Goal: Information Seeking & Learning: Learn about a topic

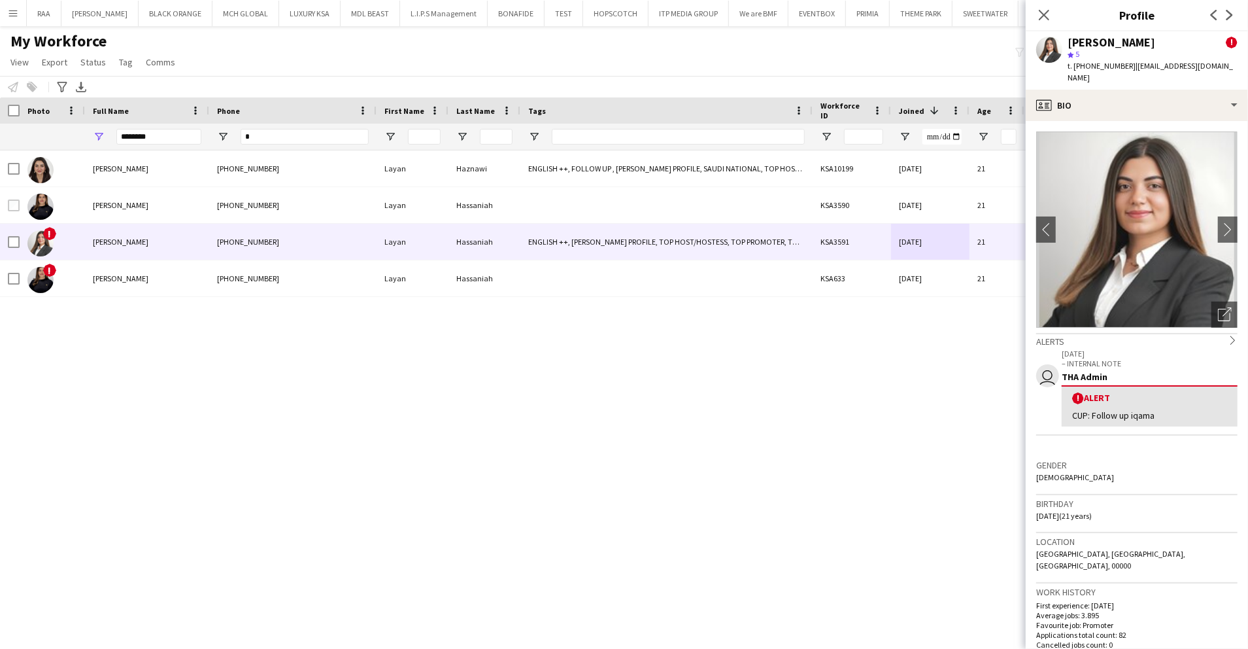
scroll to position [364, 0]
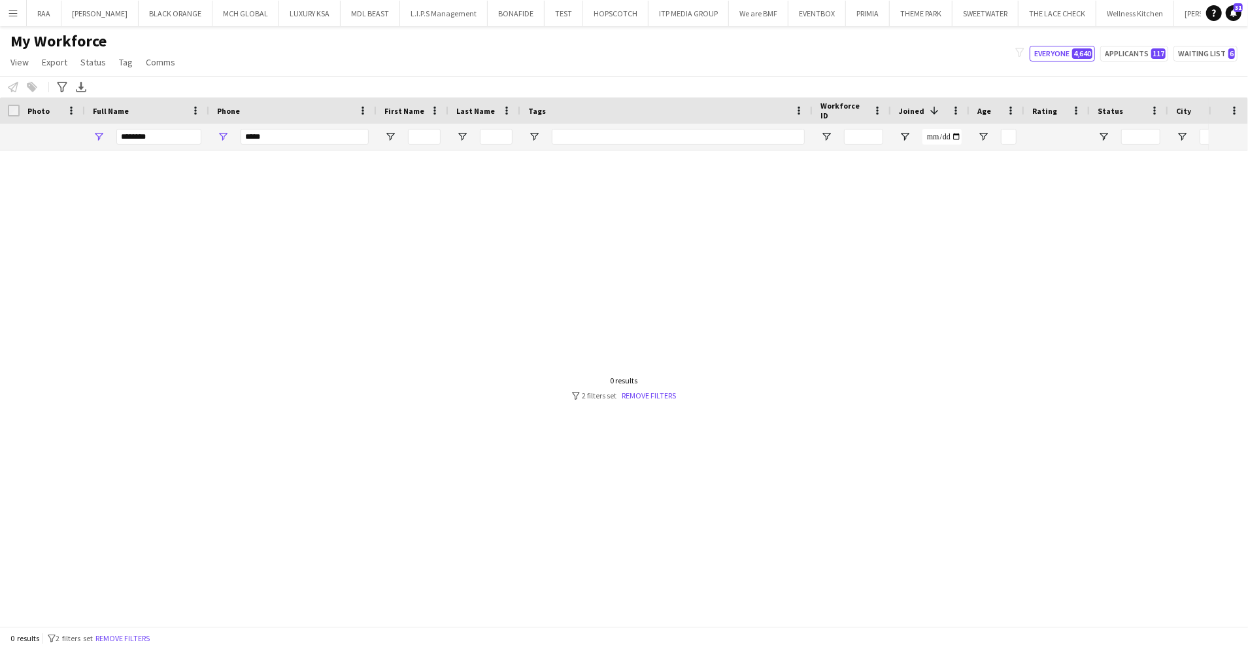
type input "*****"
click at [170, 135] on input "********" at bounding box center [158, 137] width 85 height 16
type input "*"
click at [286, 135] on input "*****" at bounding box center [305, 137] width 128 height 16
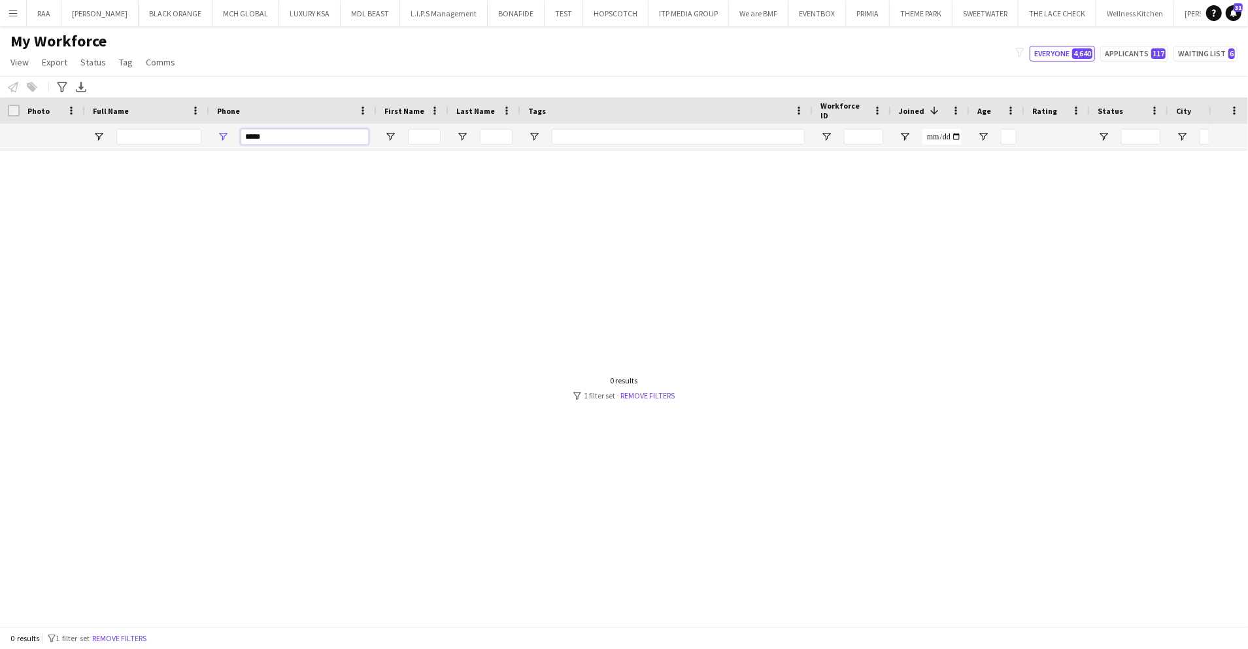
click at [243, 136] on input "*****" at bounding box center [305, 137] width 128 height 16
type input "******"
click at [148, 633] on button "Remove filters" at bounding box center [119, 638] width 59 height 14
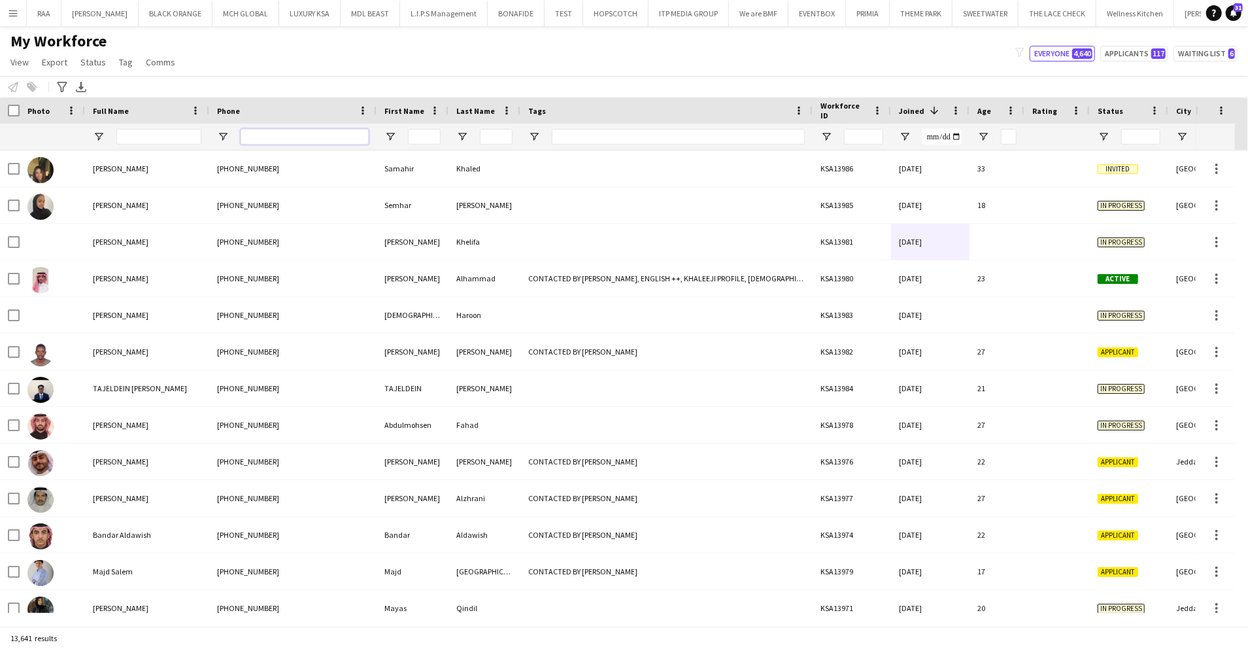
click at [266, 137] on input "Phone Filter Input" at bounding box center [305, 137] width 128 height 16
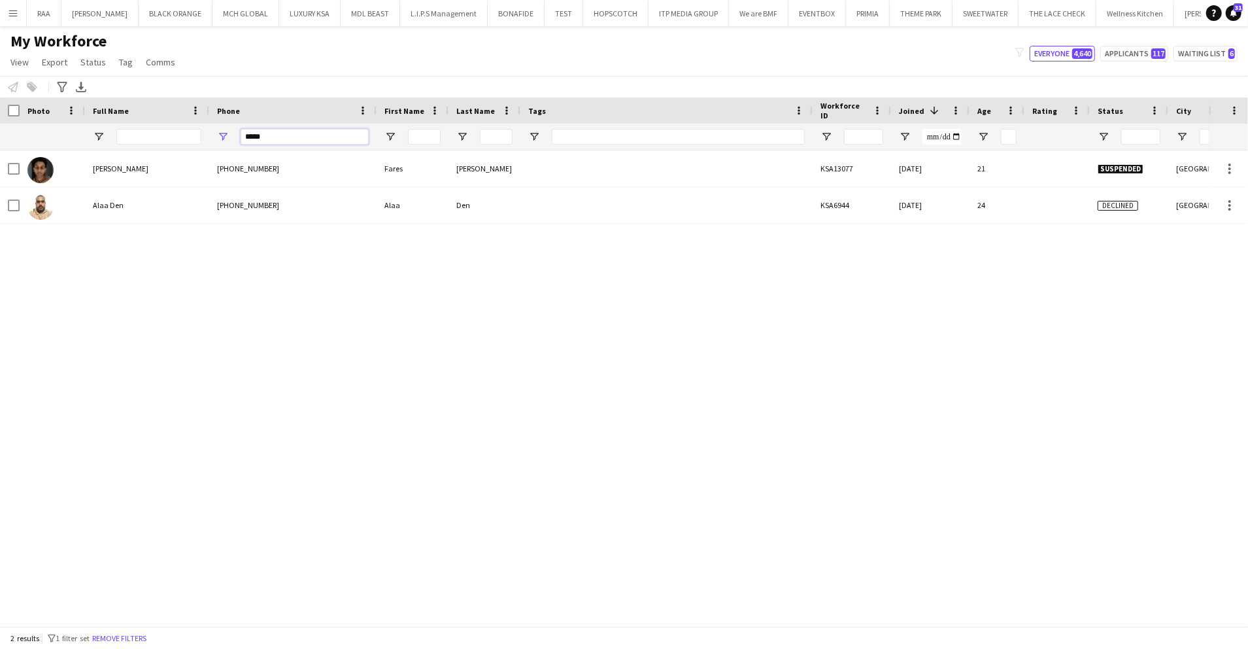
type input "******"
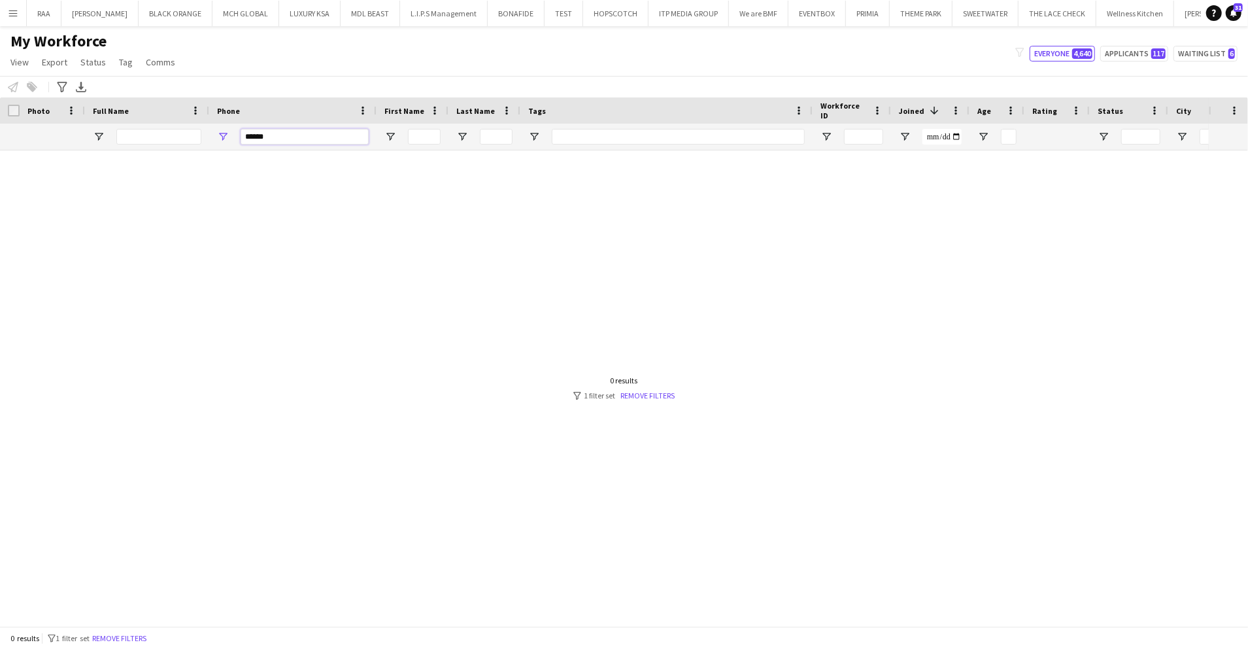
drag, startPoint x: 289, startPoint y: 131, endPoint x: 231, endPoint y: 125, distance: 57.8
click at [231, 125] on div "******" at bounding box center [292, 137] width 167 height 26
click at [187, 138] on input "Full Name Filter Input" at bounding box center [158, 137] width 85 height 16
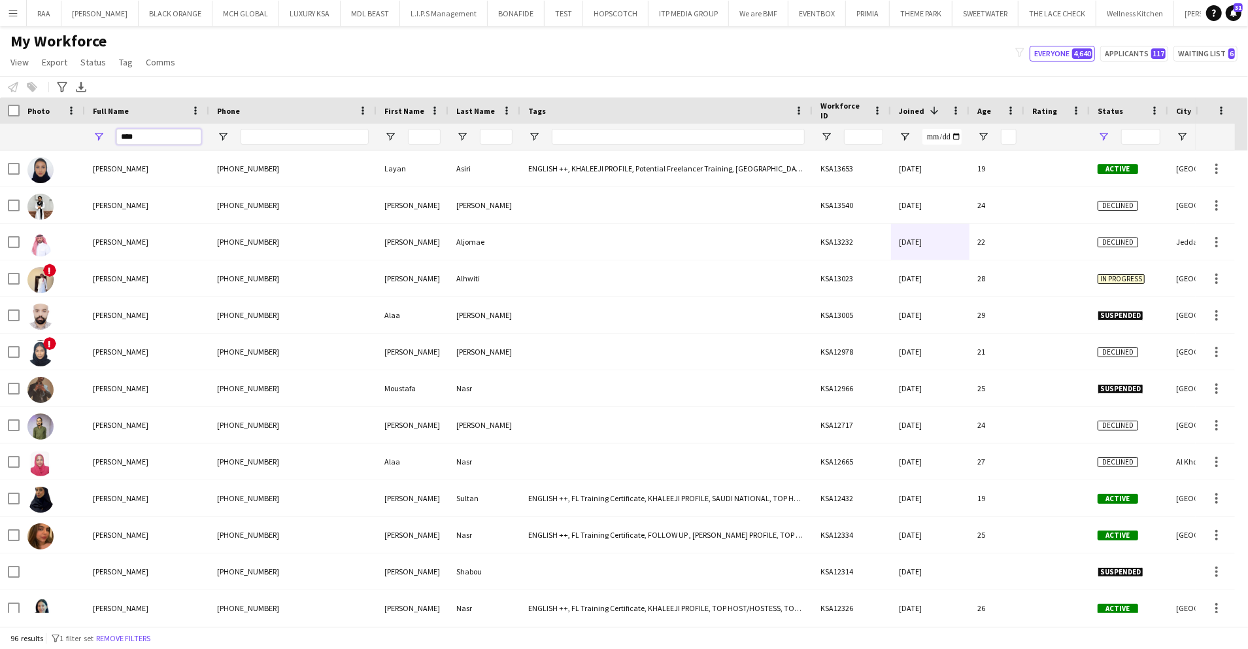
type input "****"
click at [1105, 133] on span "Open Filter Menu" at bounding box center [1104, 137] width 12 height 12
click at [1144, 216] on div "(Select All)" at bounding box center [1170, 217] width 103 height 10
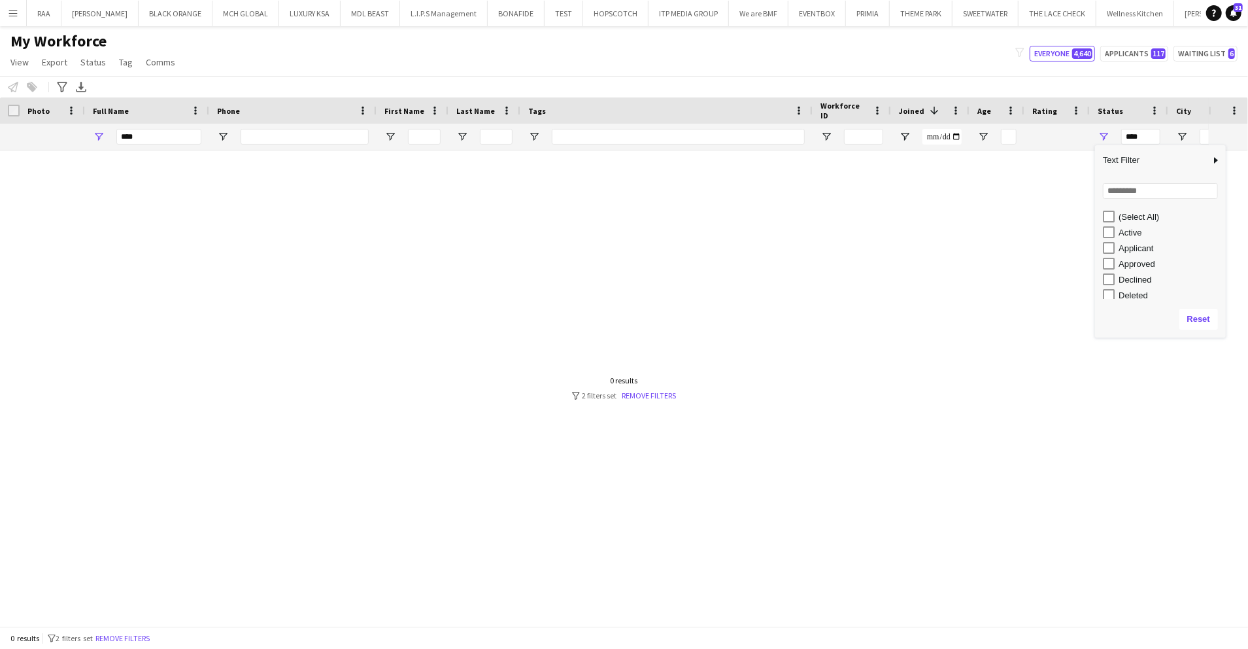
click at [1136, 229] on div "Active" at bounding box center [1170, 233] width 103 height 10
type input "**********"
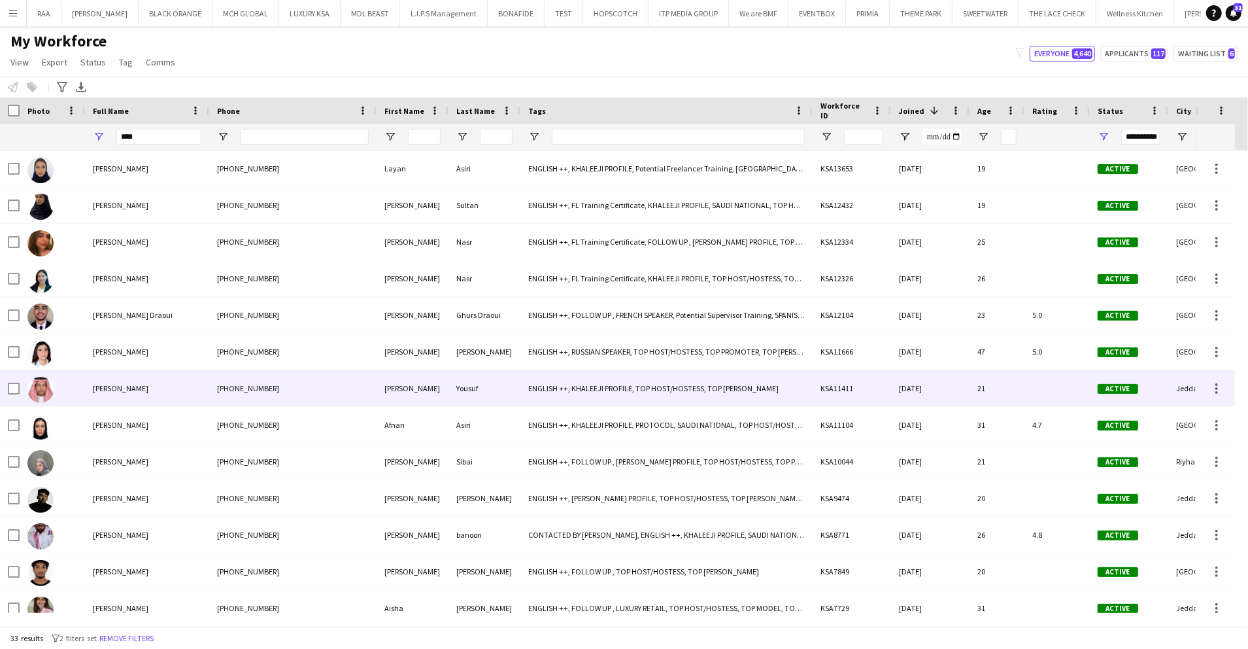
click at [312, 374] on div "[PHONE_NUMBER]" at bounding box center [292, 388] width 167 height 36
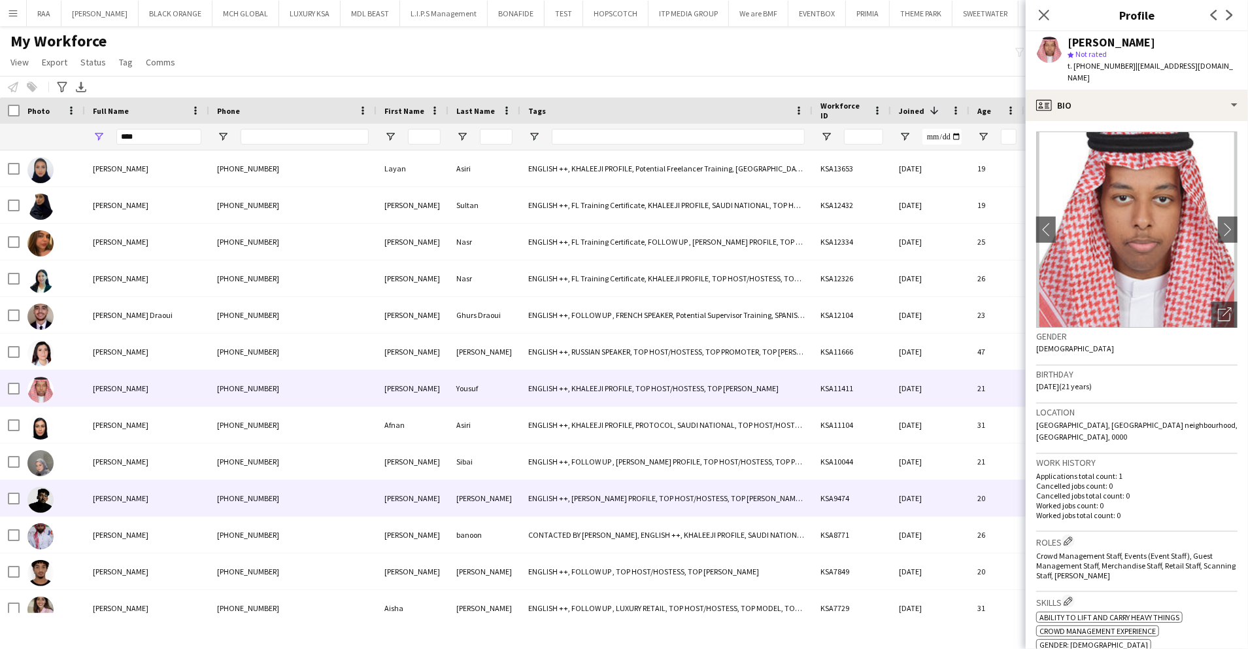
click at [397, 499] on div "[PERSON_NAME]" at bounding box center [413, 498] width 72 height 36
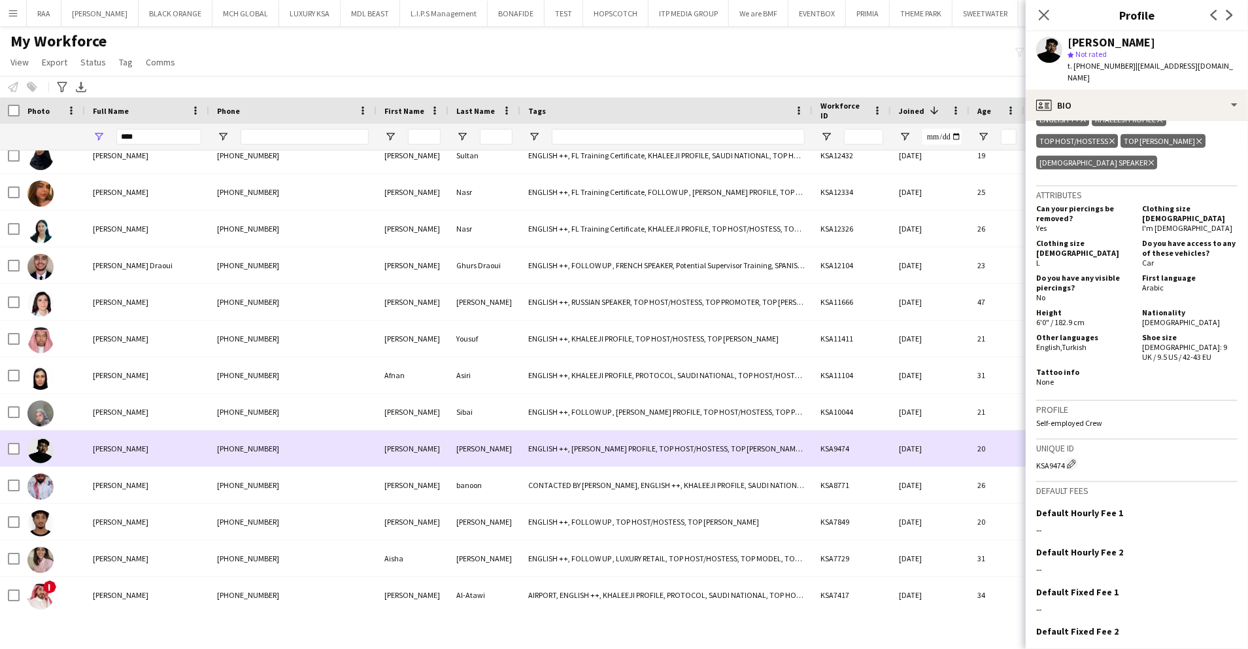
scroll to position [71, 0]
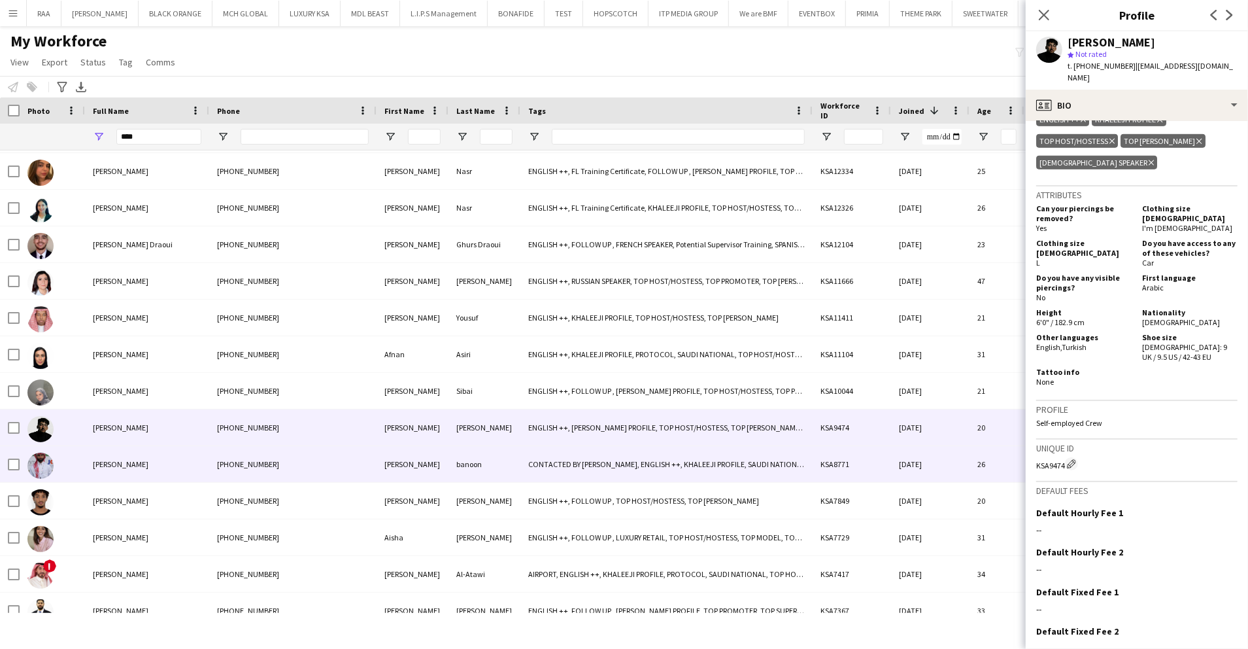
click at [585, 471] on div "CONTACTED BY [PERSON_NAME], ENGLISH ++, KHALEEJI PROFILE, SAUDI NATIONAL, TOP H…" at bounding box center [666, 464] width 292 height 36
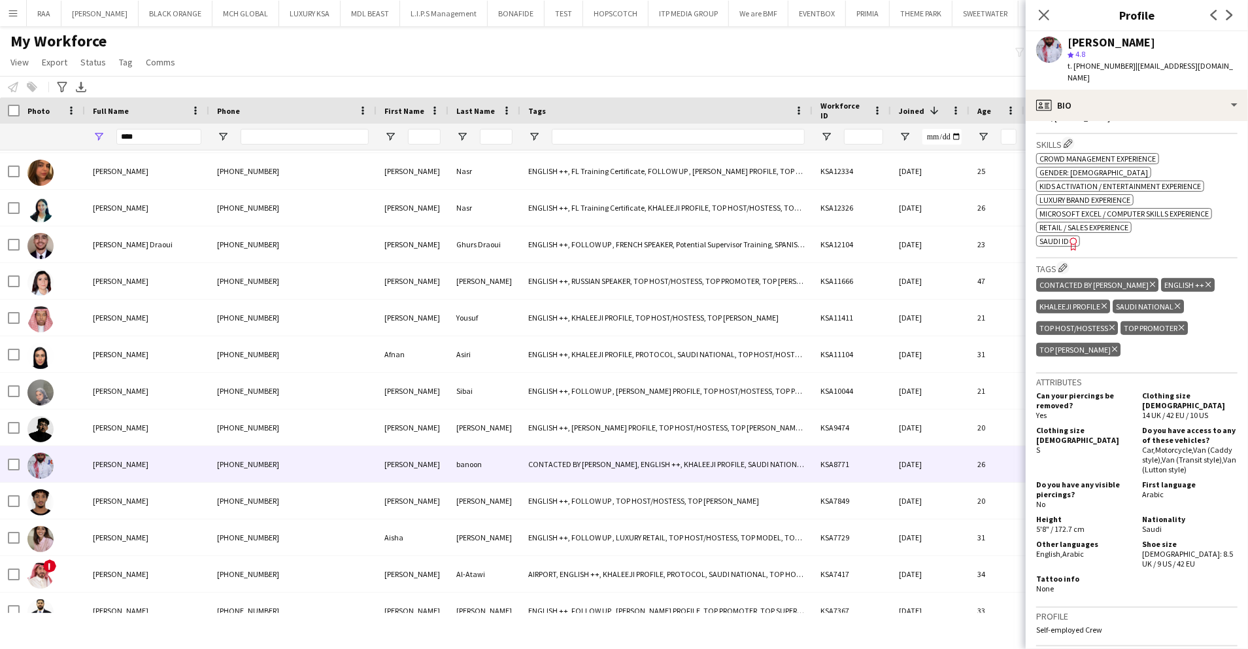
scroll to position [494, 0]
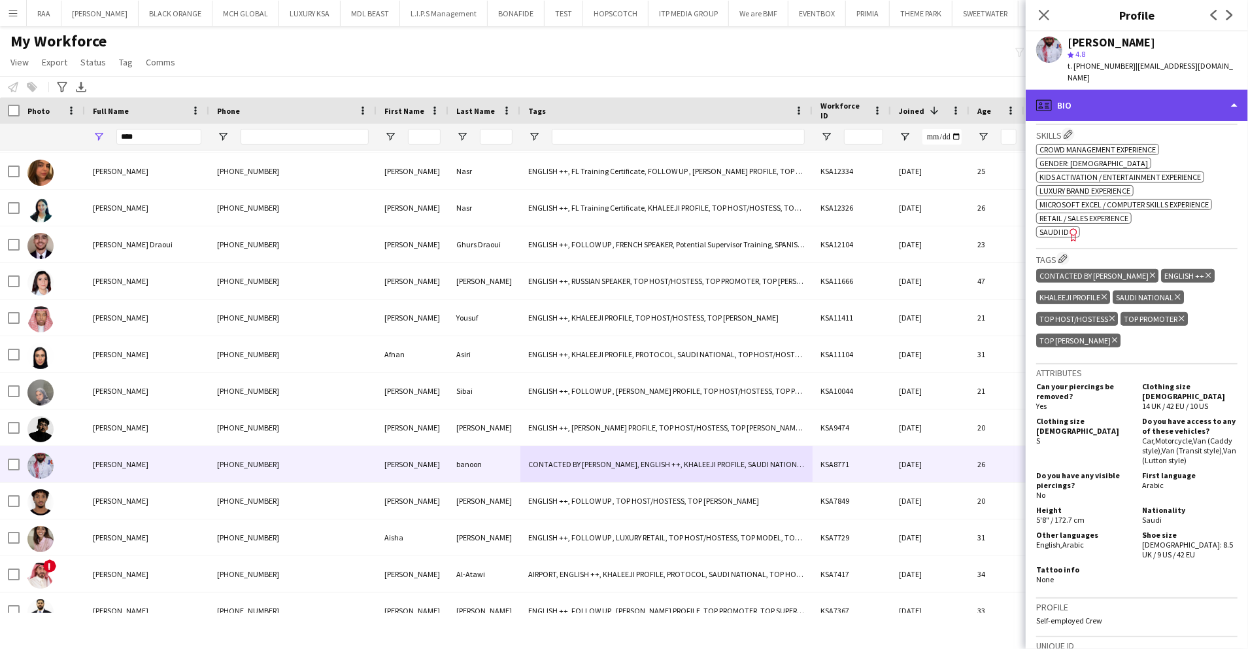
click at [1190, 95] on div "profile Bio" at bounding box center [1137, 105] width 222 height 31
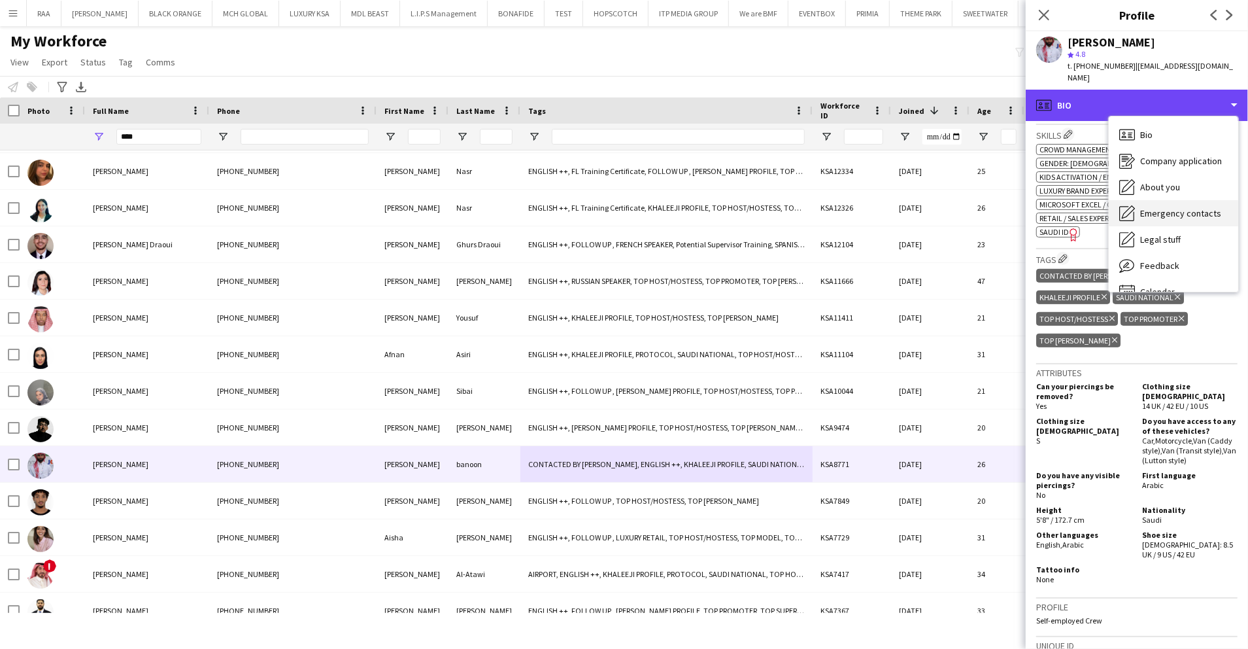
scroll to position [18, 0]
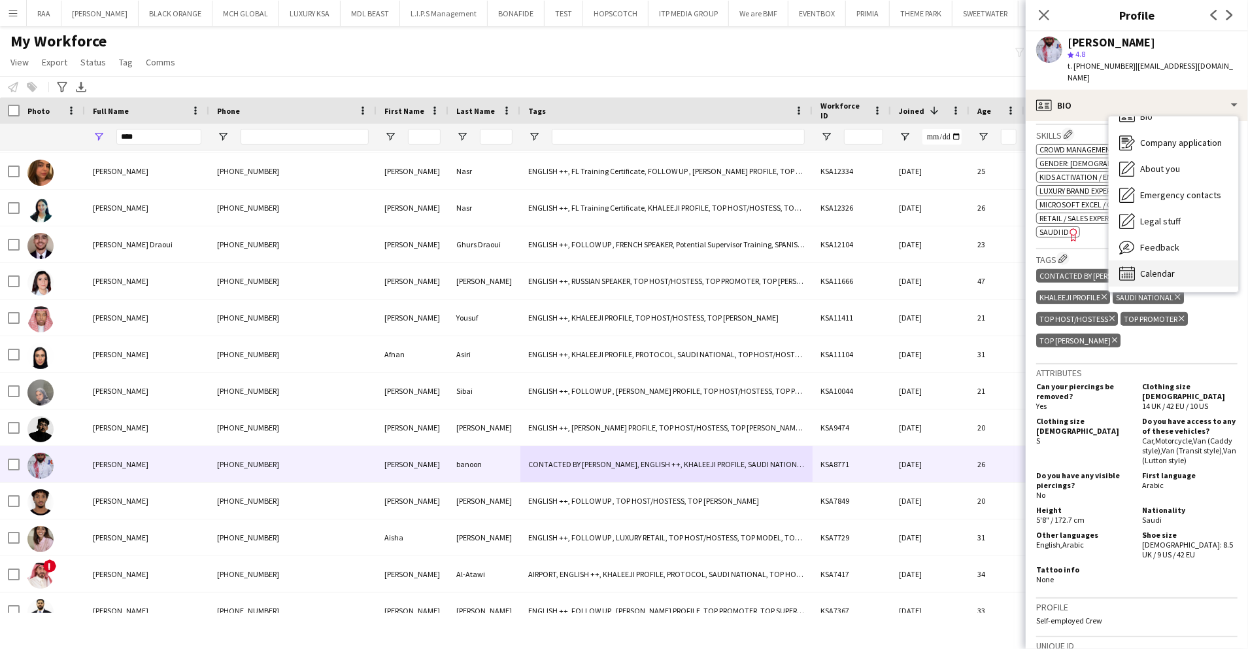
click at [1196, 268] on div "Calendar Calendar" at bounding box center [1173, 273] width 129 height 26
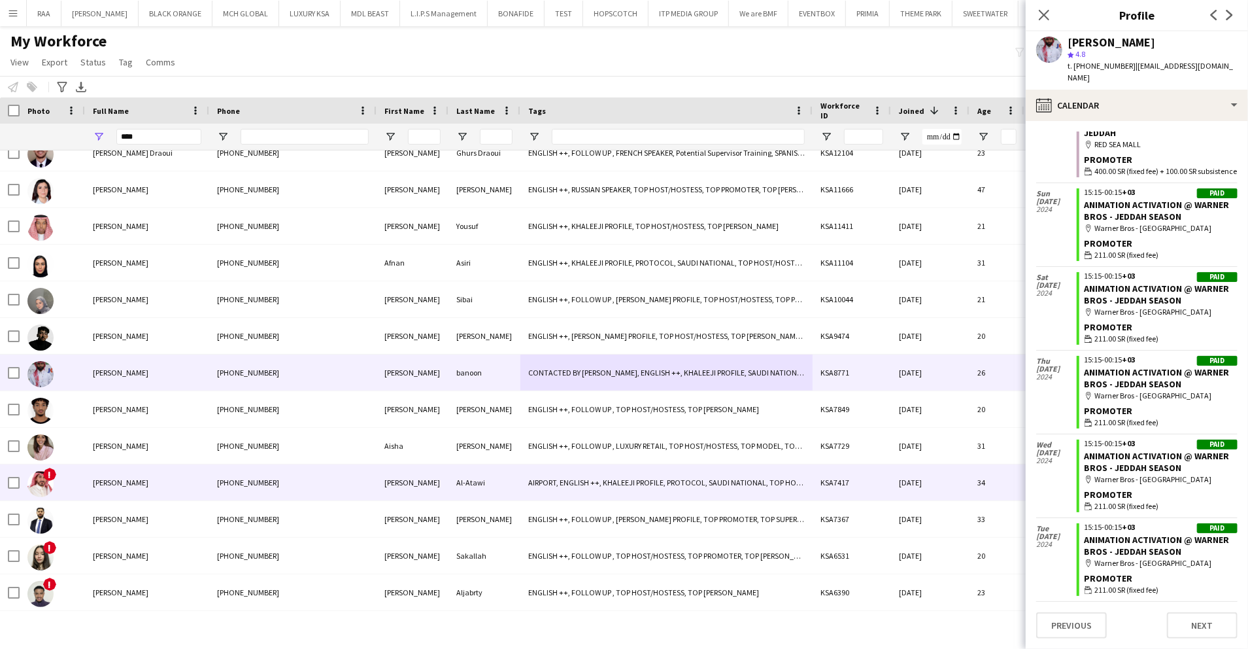
scroll to position [163, 0]
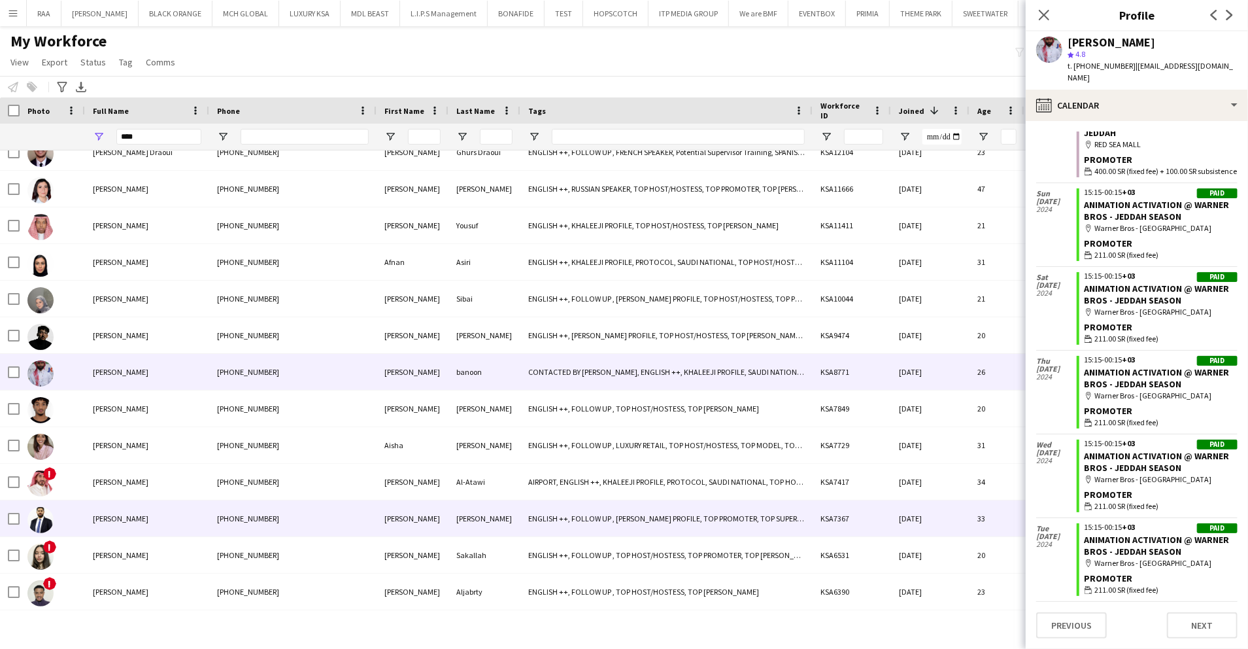
click at [287, 520] on div "[PHONE_NUMBER]" at bounding box center [292, 518] width 167 height 36
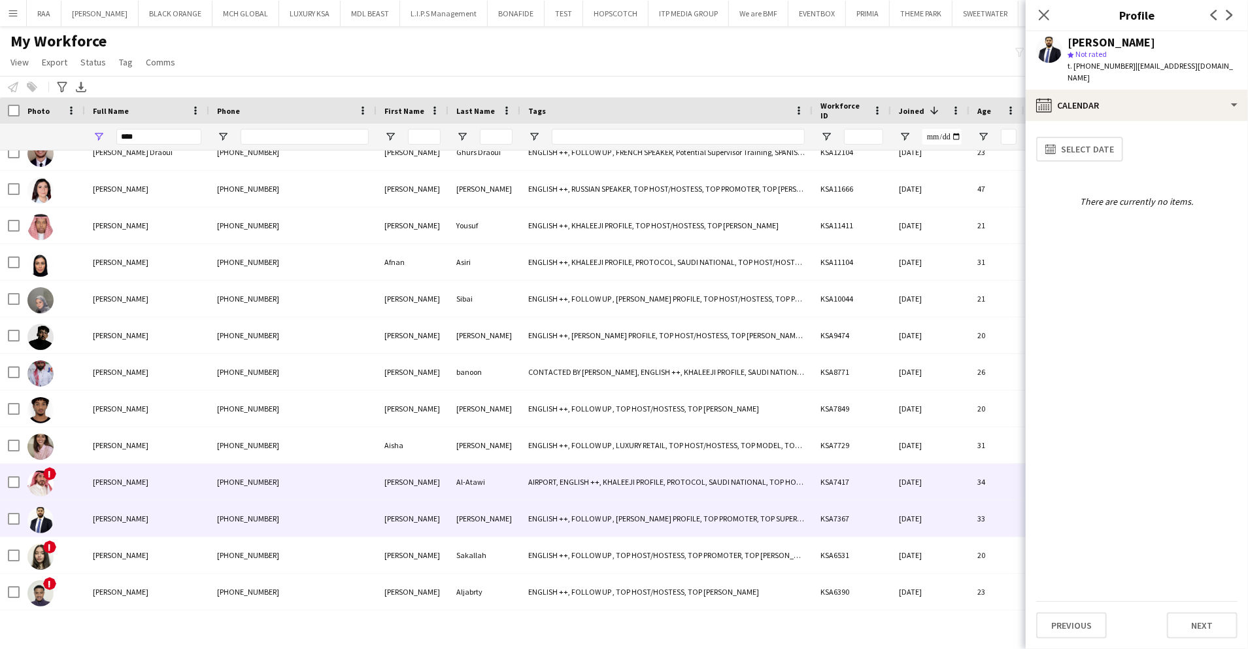
click at [332, 496] on div "[PHONE_NUMBER]" at bounding box center [292, 482] width 167 height 36
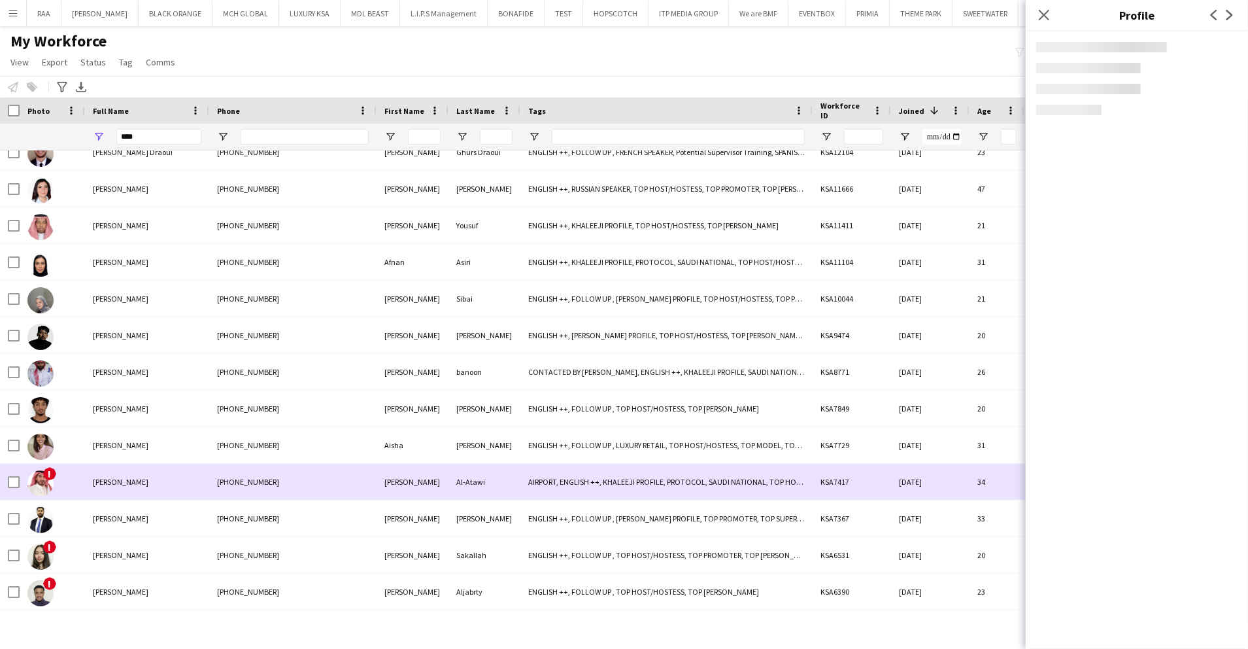
click at [332, 496] on div "[PHONE_NUMBER]" at bounding box center [292, 482] width 167 height 36
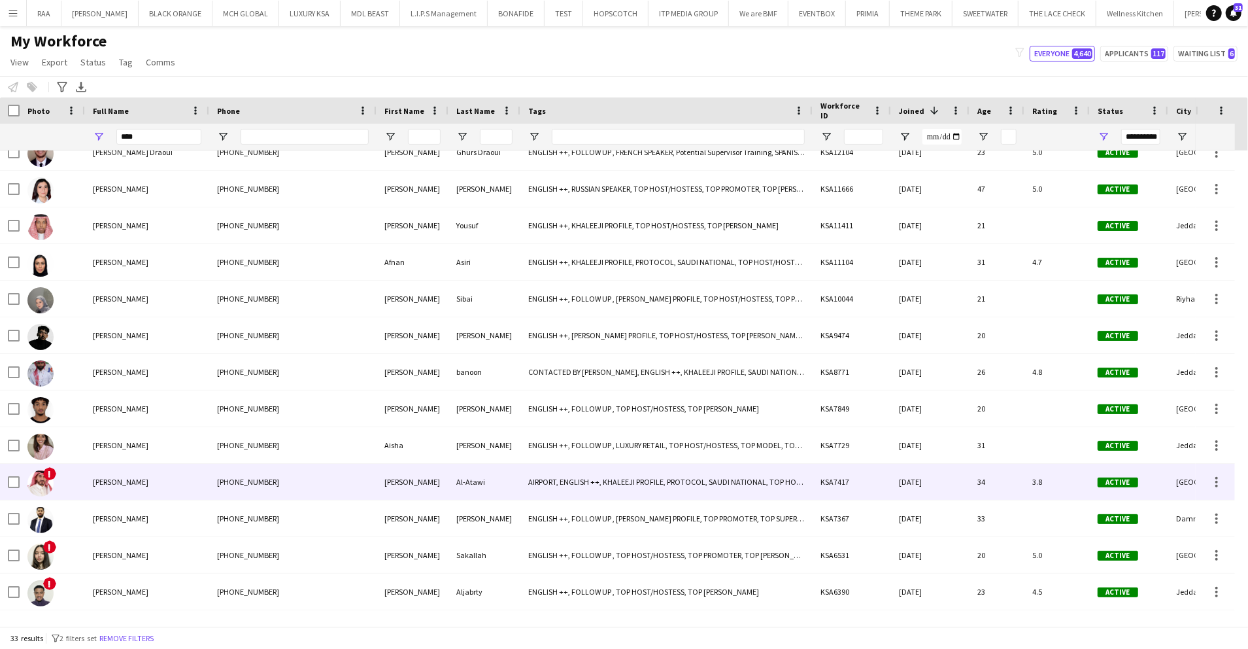
click at [332, 496] on div "[PHONE_NUMBER]" at bounding box center [292, 482] width 167 height 36
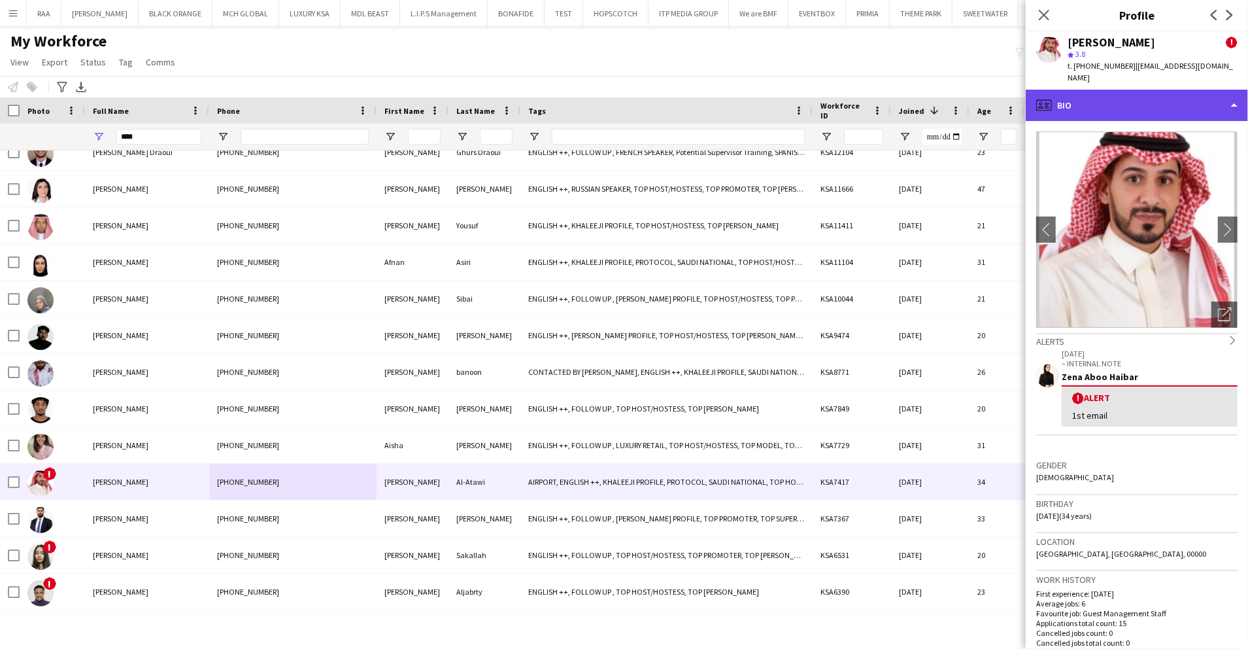
click at [1172, 90] on div "profile Bio" at bounding box center [1137, 105] width 222 height 31
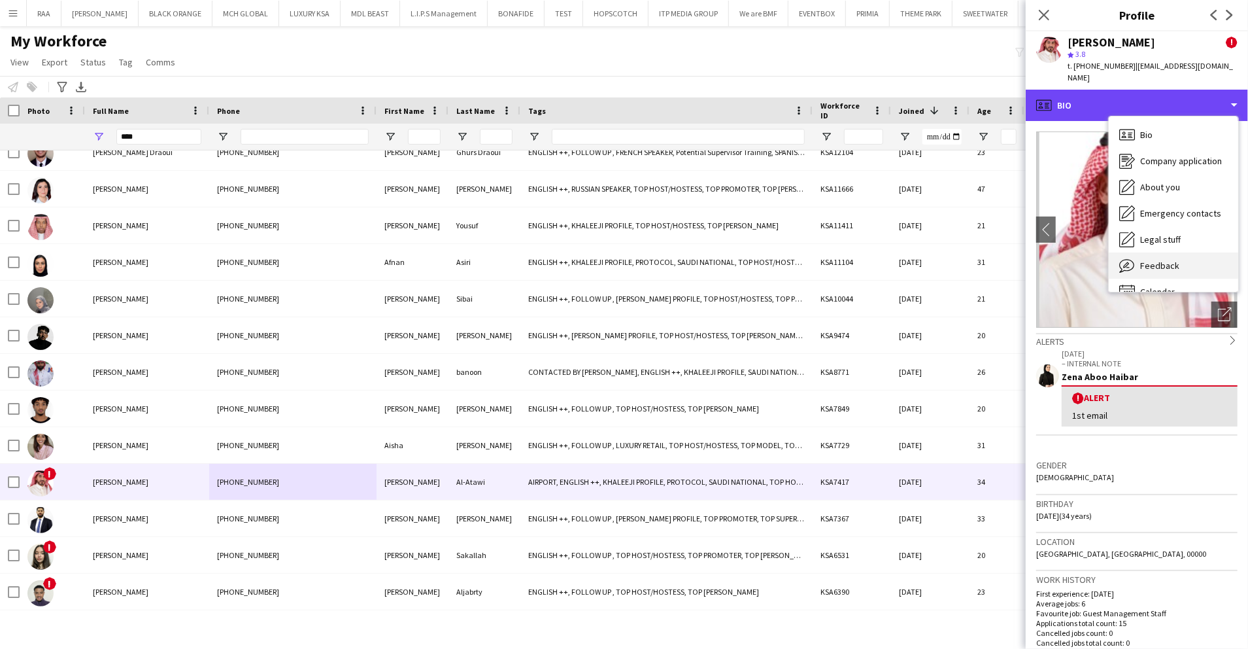
scroll to position [18, 0]
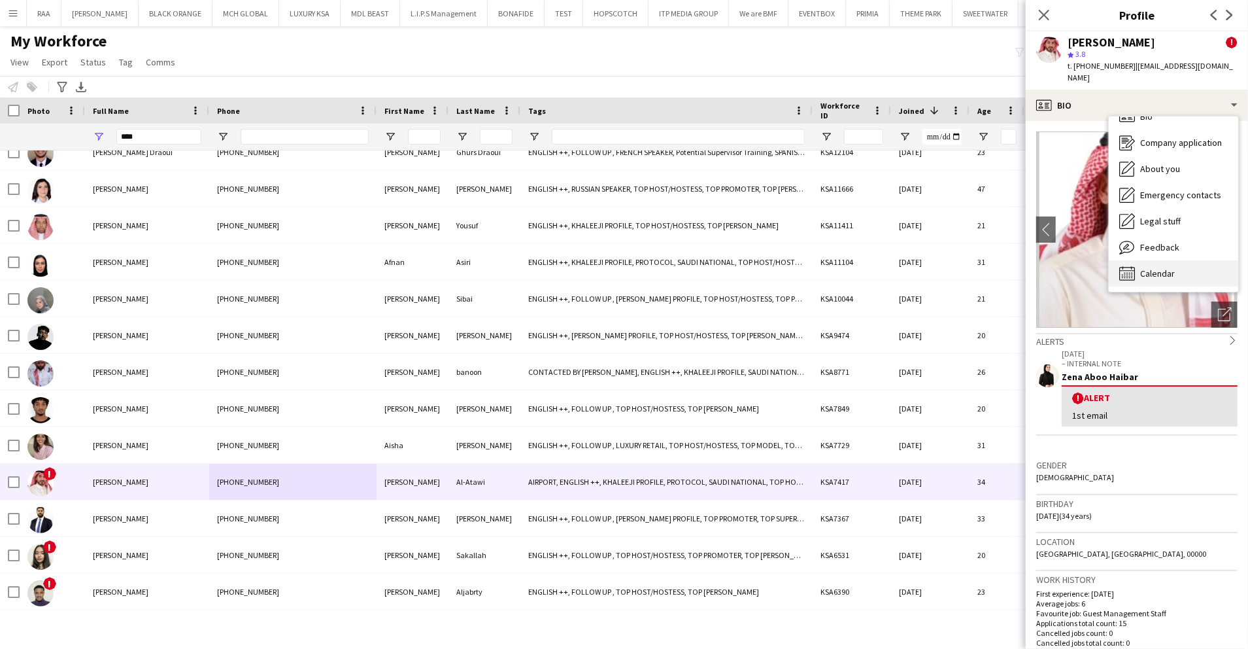
click at [1186, 260] on div "Calendar Calendar" at bounding box center [1173, 273] width 129 height 26
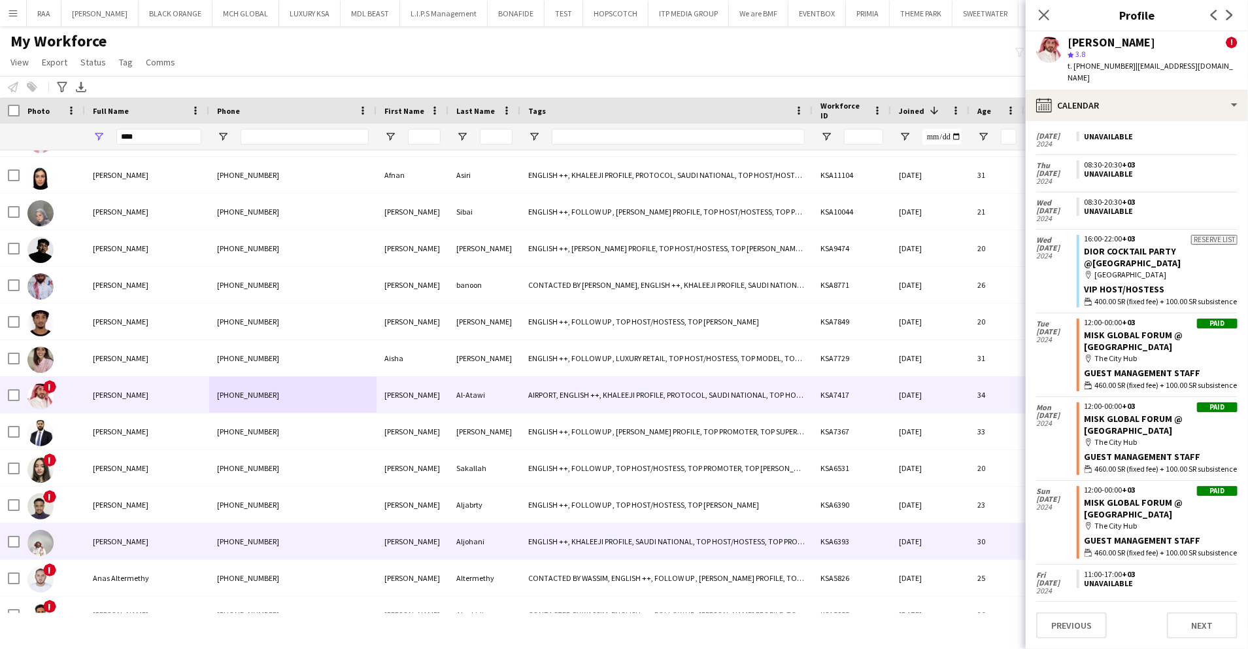
scroll to position [288, 0]
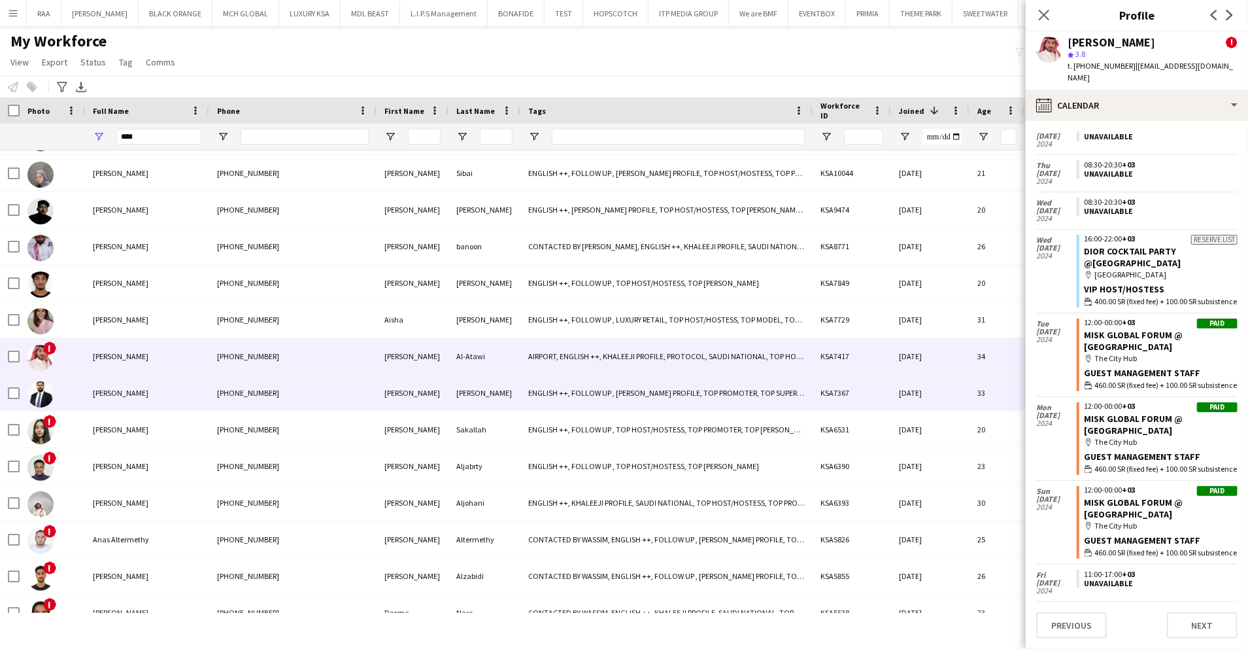
click at [222, 396] on div "[PHONE_NUMBER]" at bounding box center [292, 393] width 167 height 36
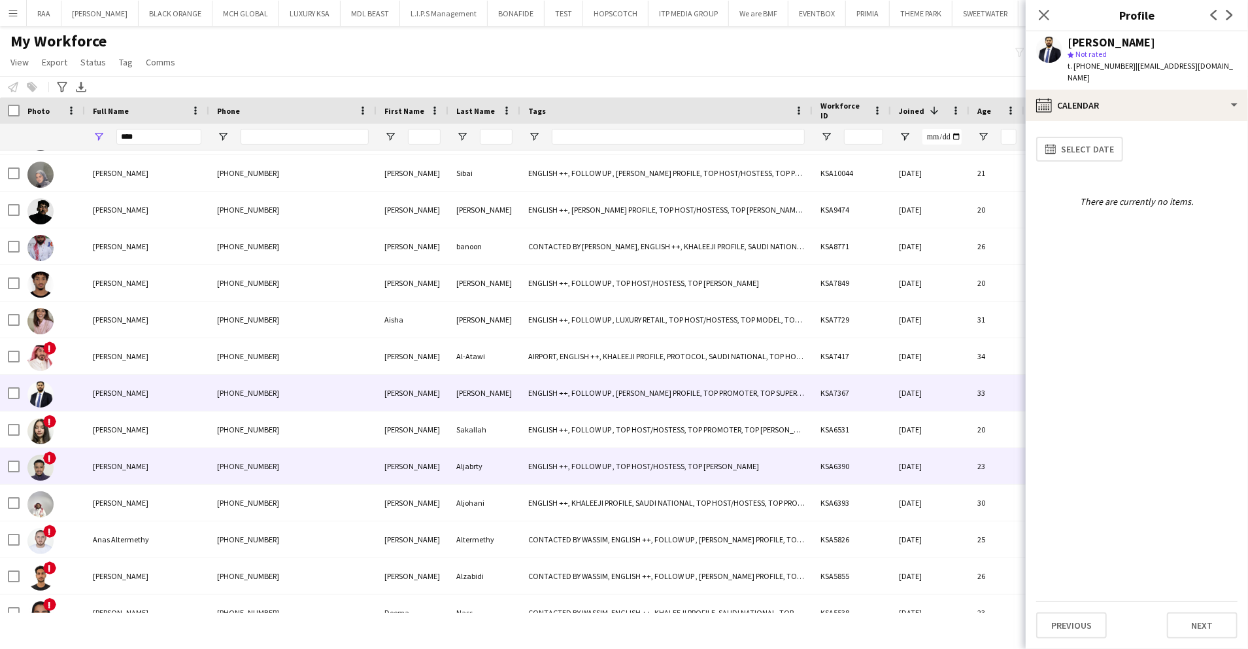
click at [245, 460] on div "[PHONE_NUMBER]" at bounding box center [292, 466] width 167 height 36
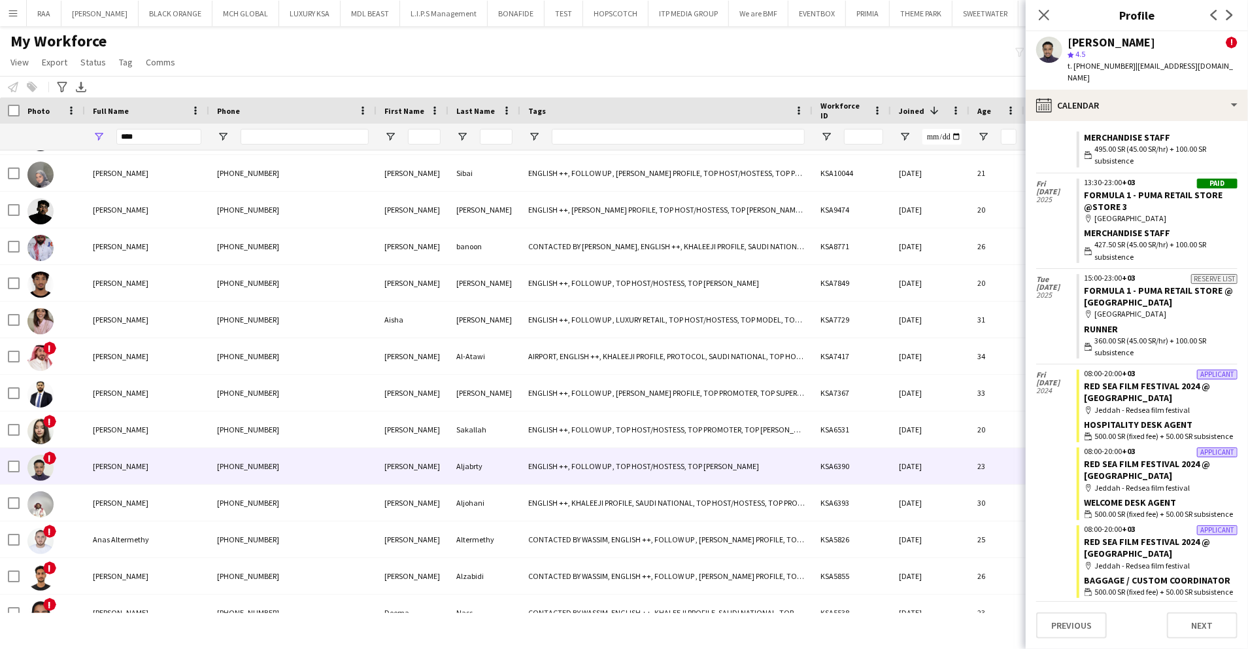
scroll to position [448, 0]
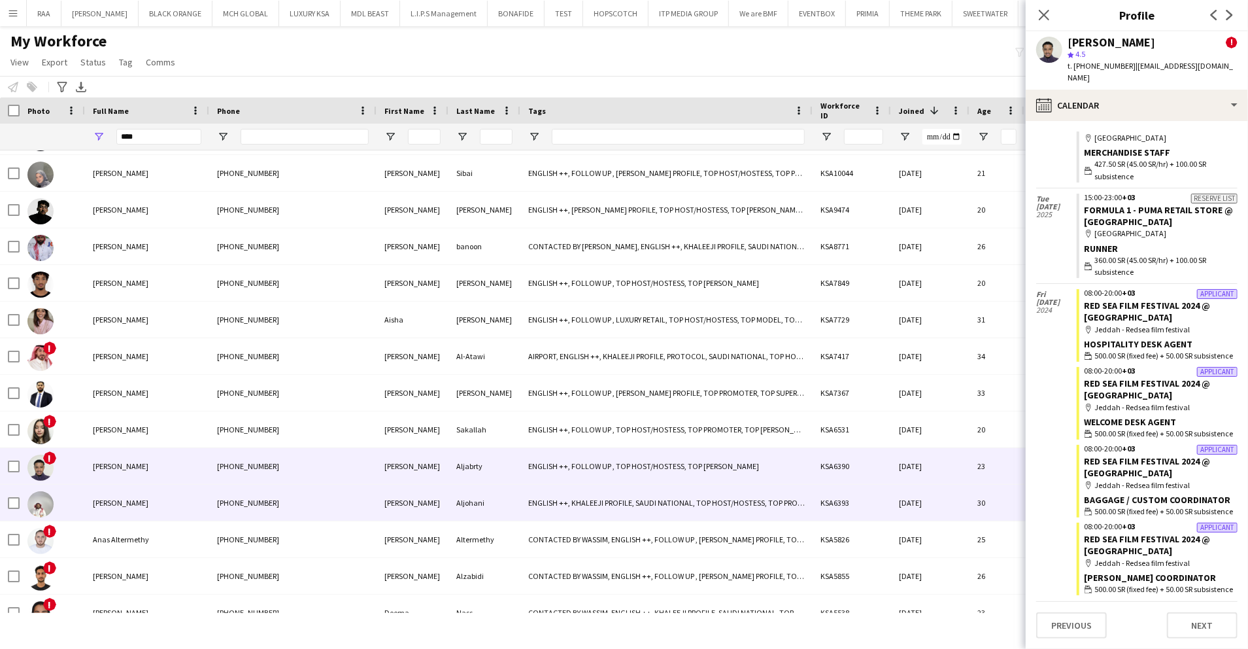
click at [298, 506] on div "[PHONE_NUMBER]" at bounding box center [292, 502] width 167 height 36
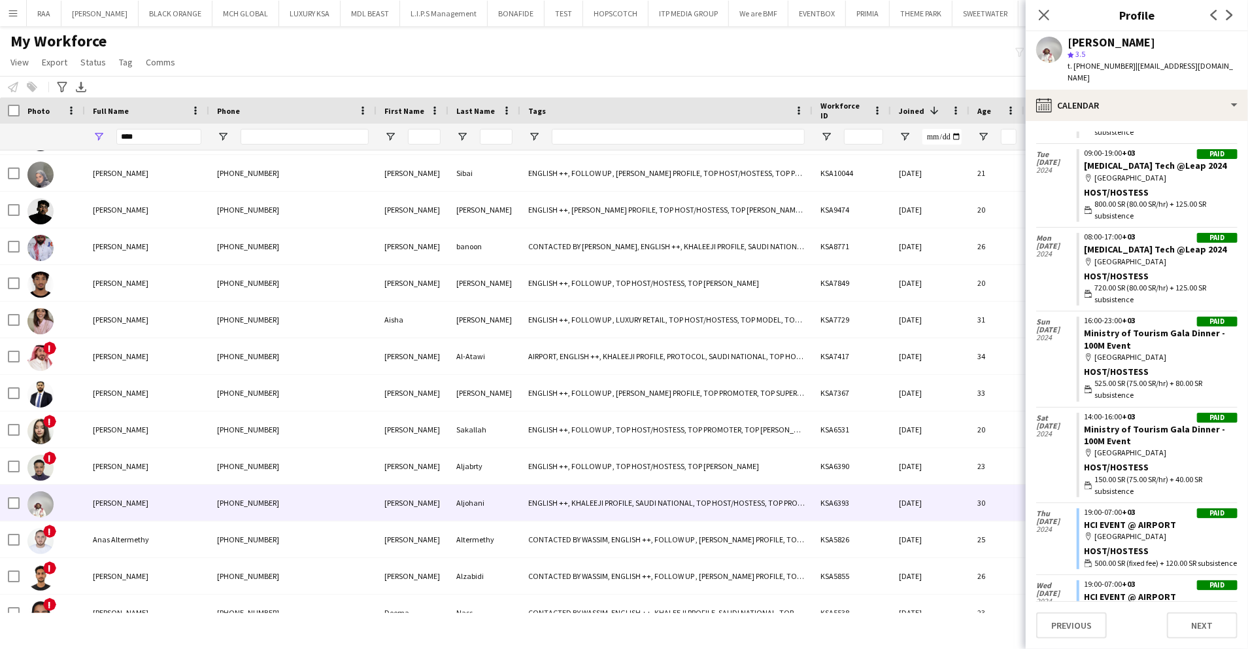
scroll to position [2556, 0]
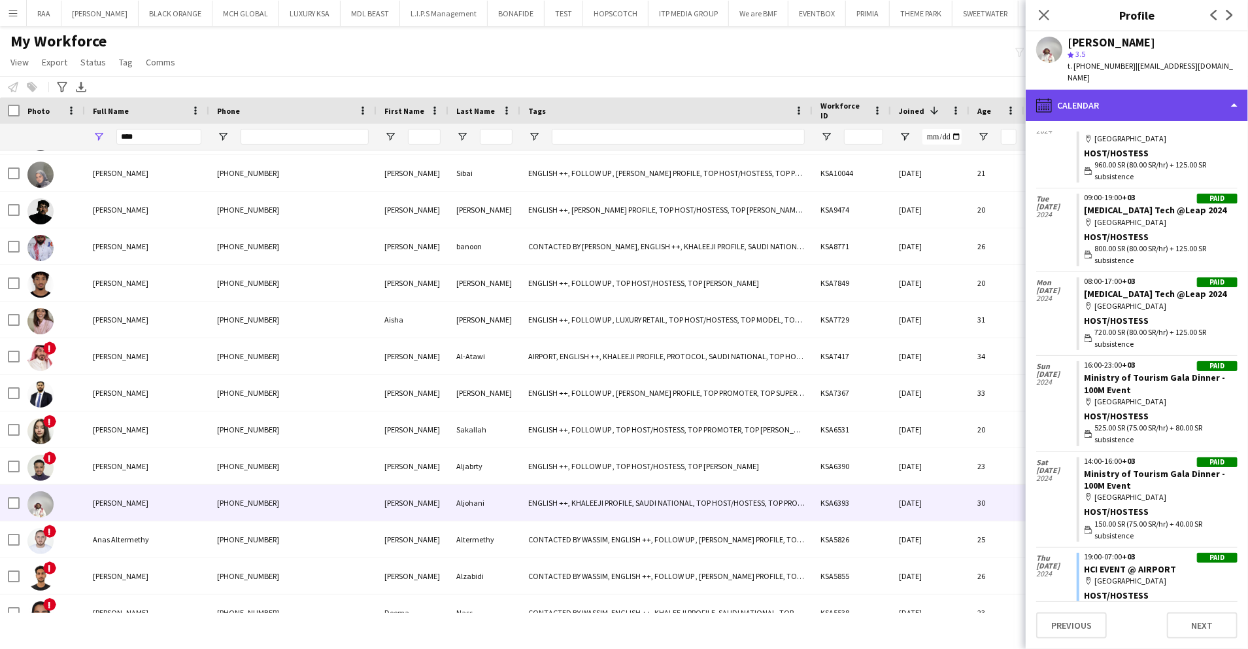
click at [1162, 95] on div "calendar-full Calendar" at bounding box center [1137, 105] width 222 height 31
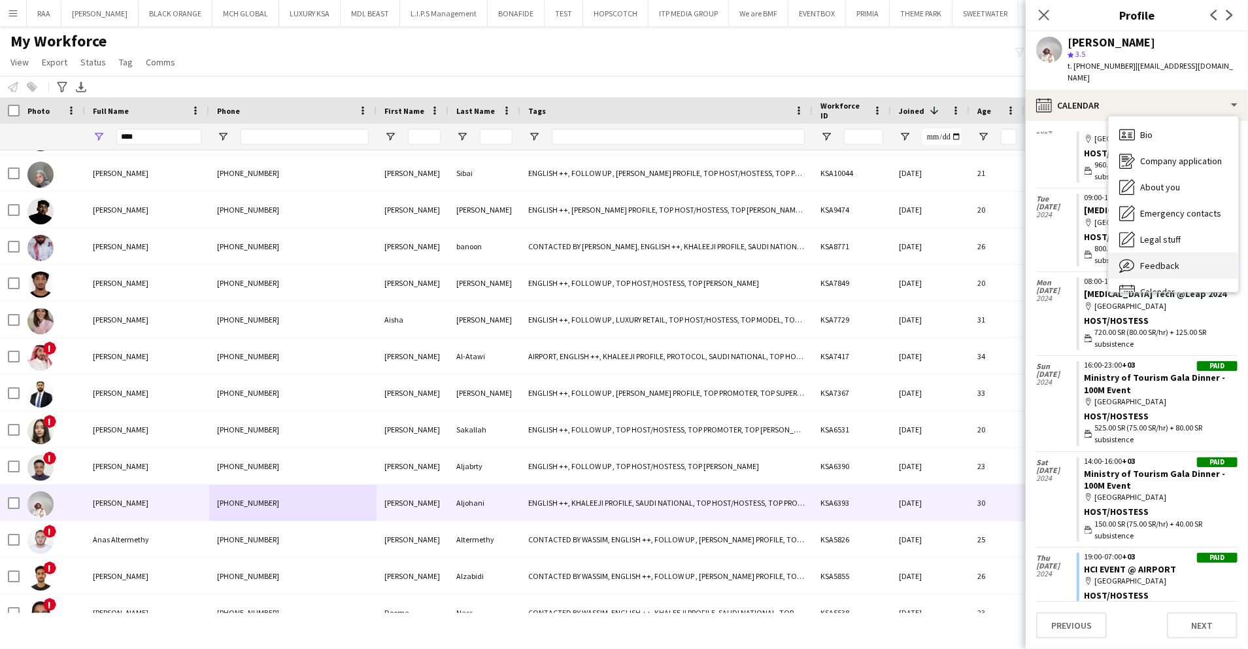
click at [1190, 254] on div "Feedback Feedback" at bounding box center [1173, 265] width 129 height 26
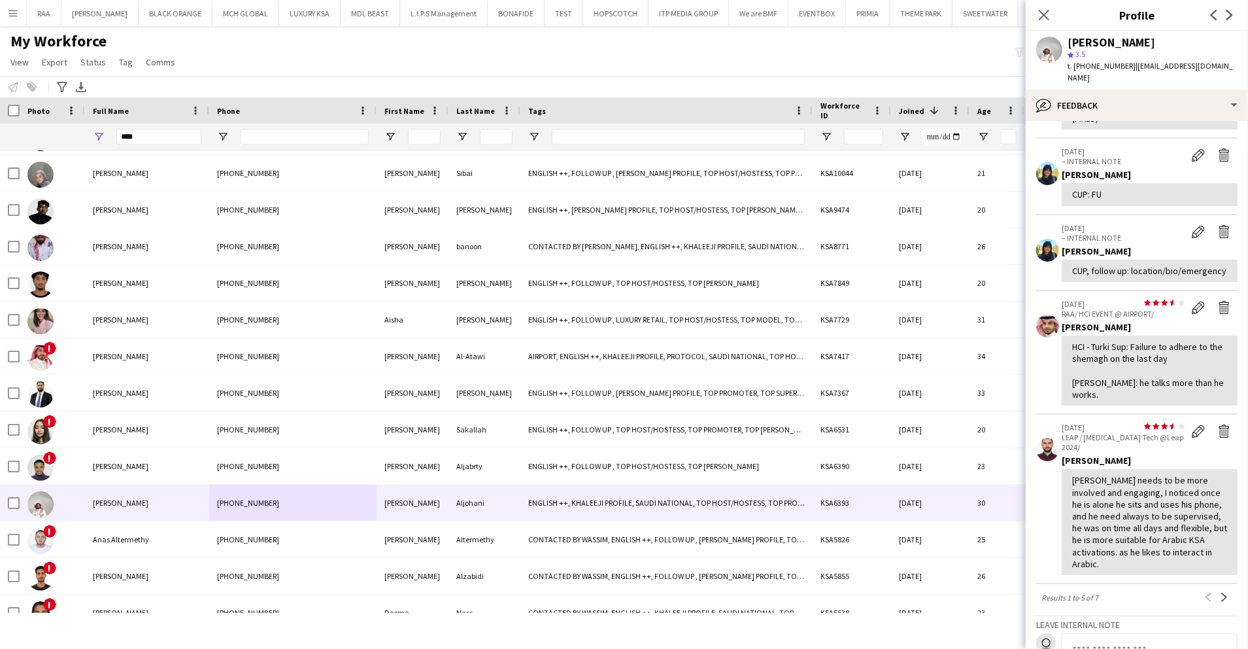
scroll to position [126, 0]
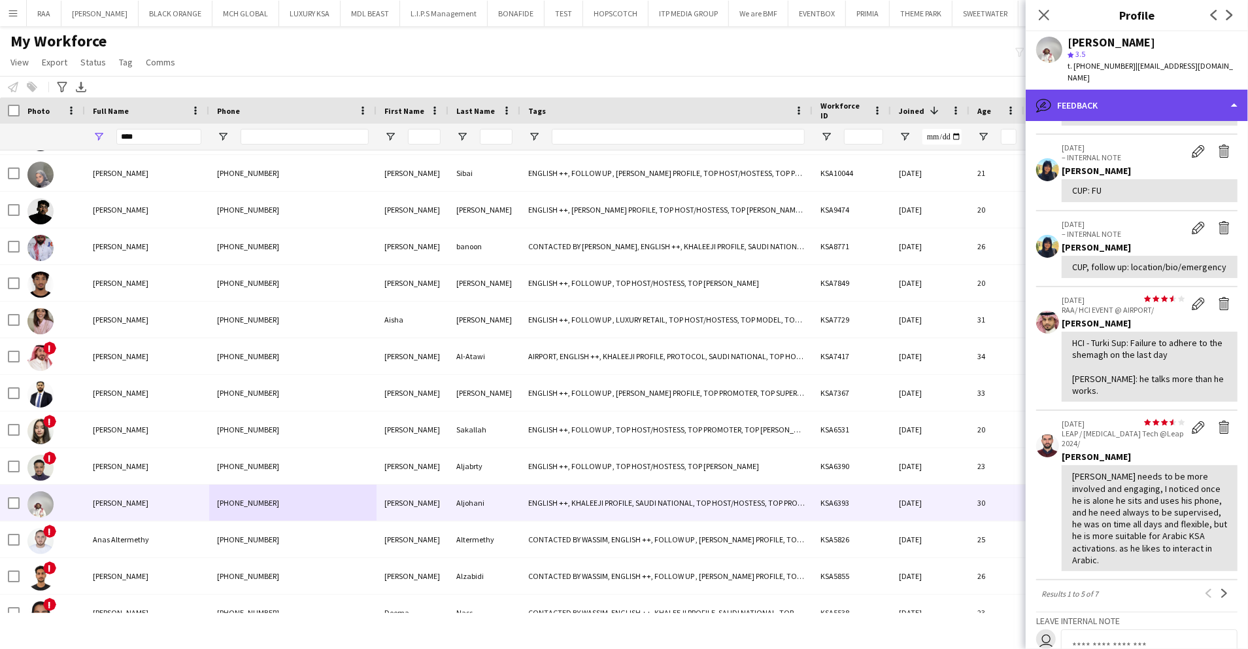
click at [1164, 90] on div "bubble-pencil Feedback" at bounding box center [1137, 105] width 222 height 31
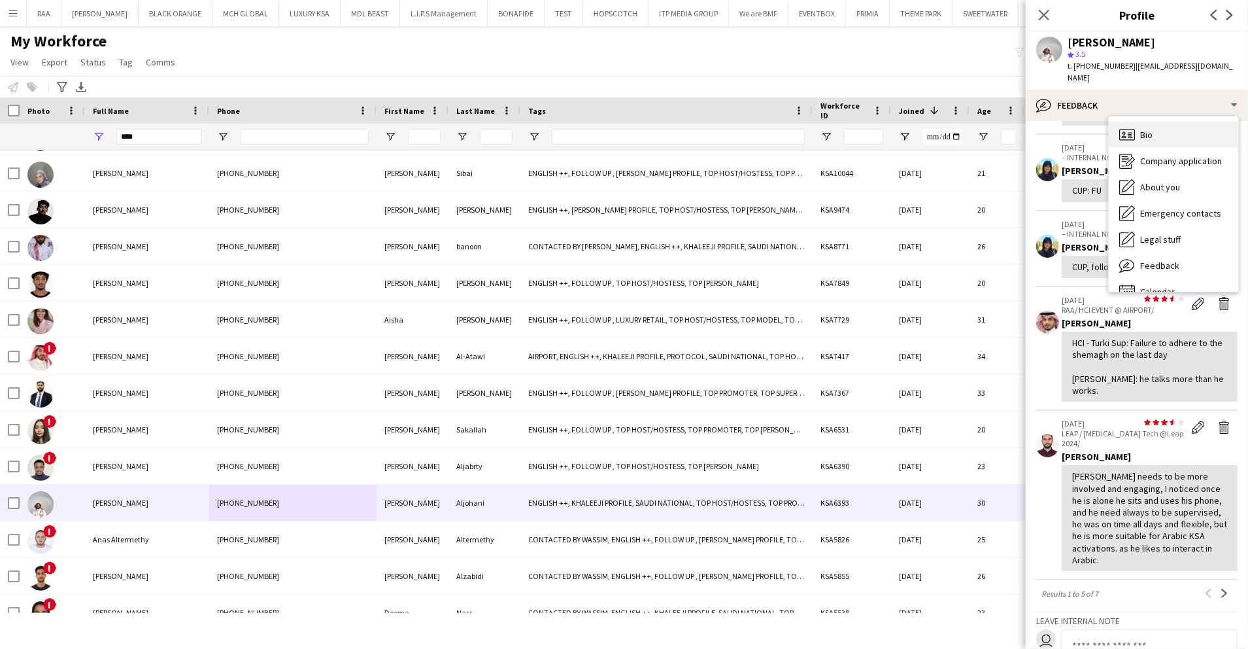
click at [1178, 122] on div "Bio Bio" at bounding box center [1173, 135] width 129 height 26
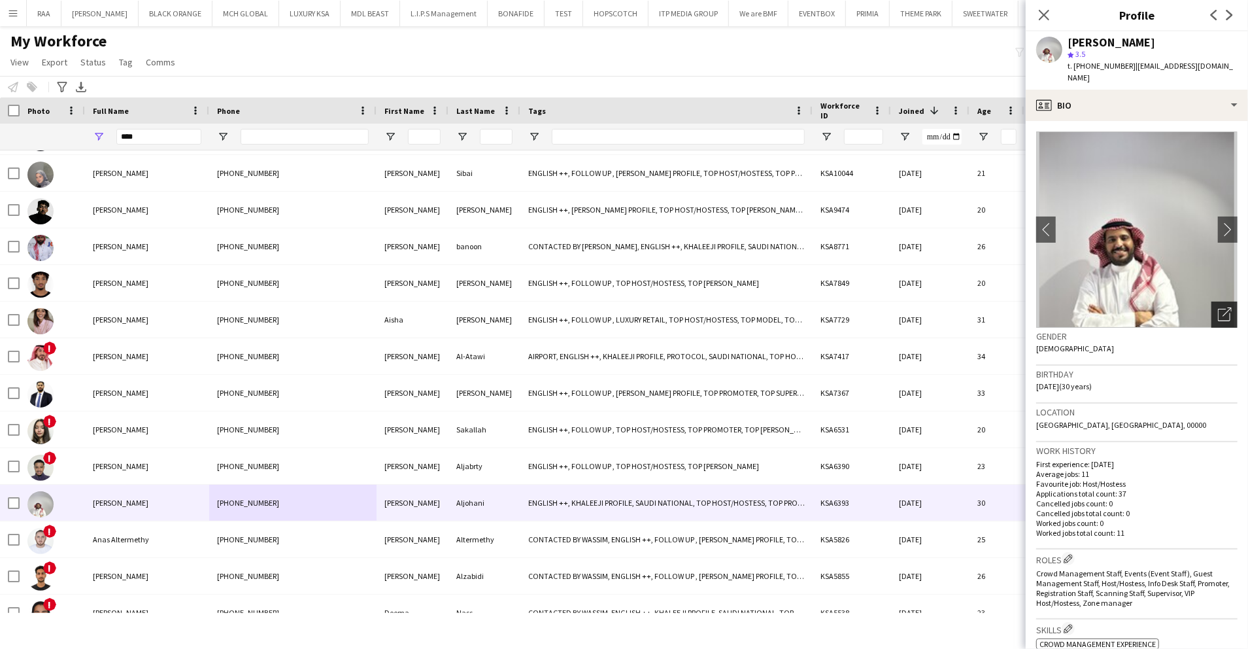
click at [1213, 311] on div "Open photos pop-in" at bounding box center [1224, 314] width 26 height 26
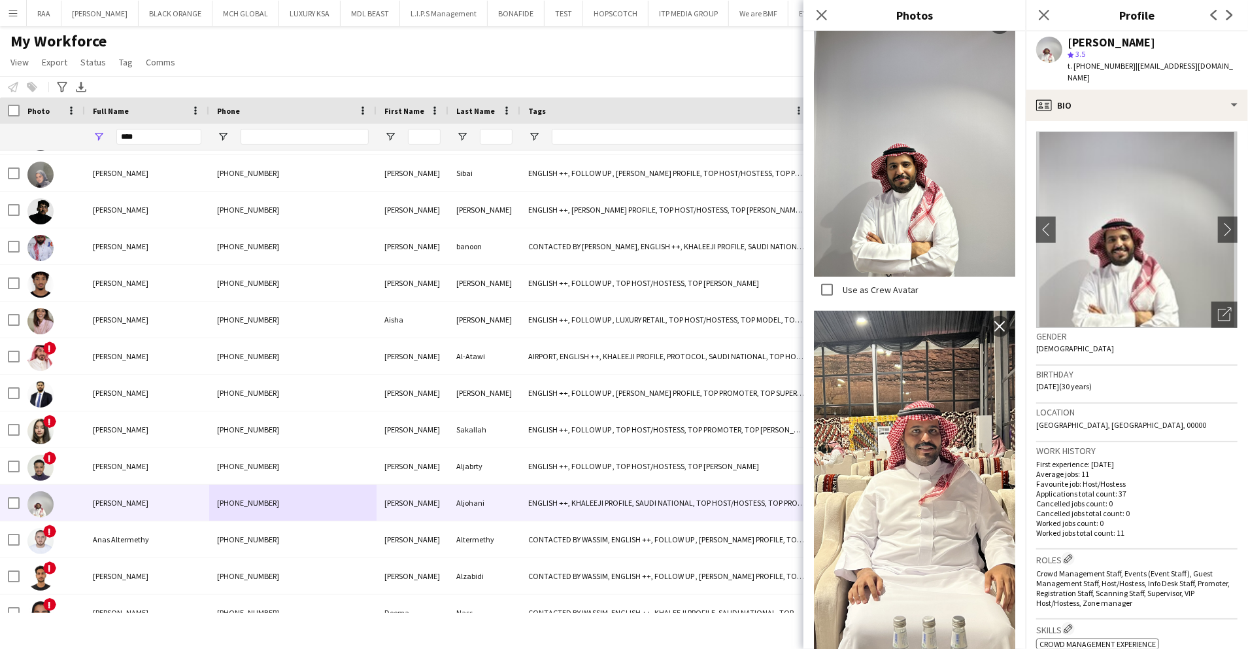
scroll to position [0, 0]
